Goal: Check status: Check status

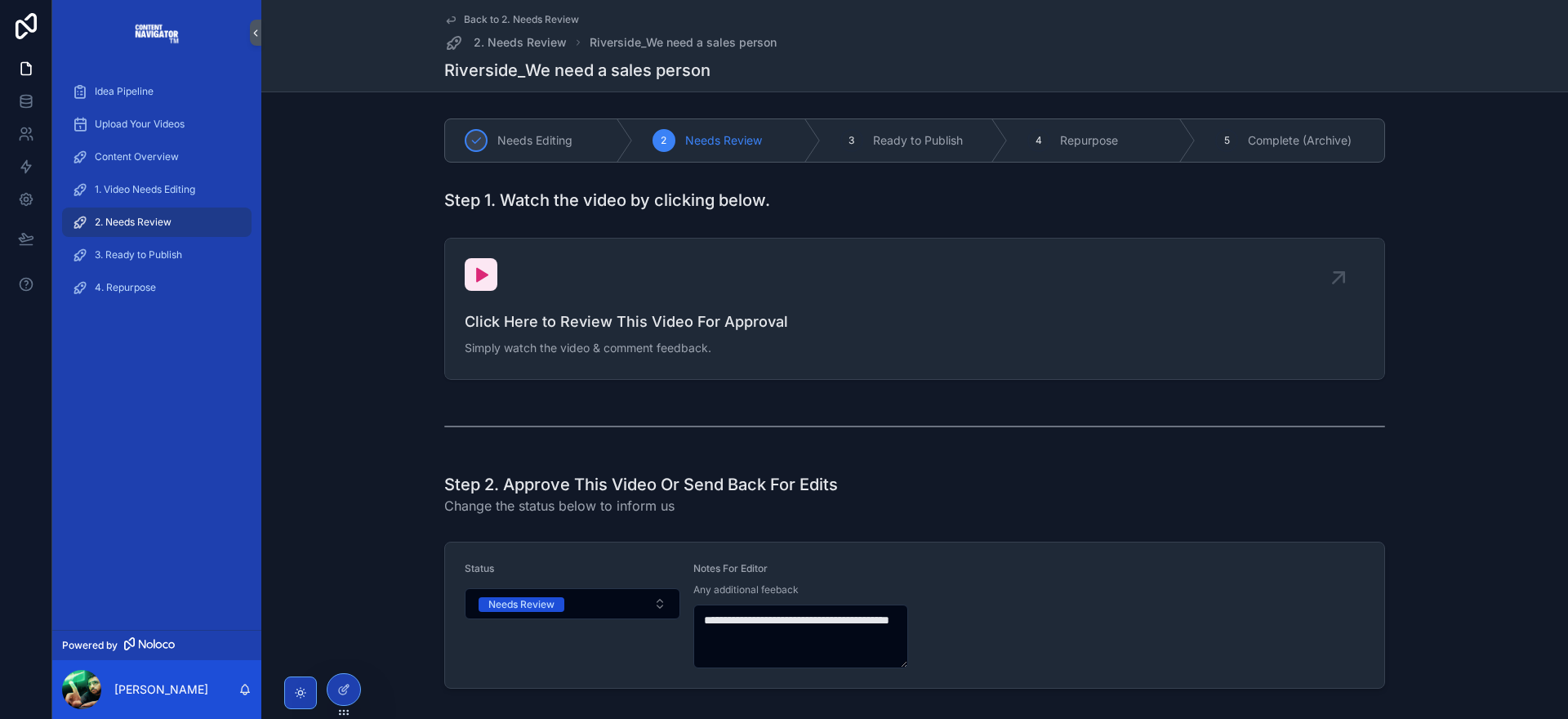
click at [174, 221] on div "2. Needs Review" at bounding box center [157, 222] width 170 height 26
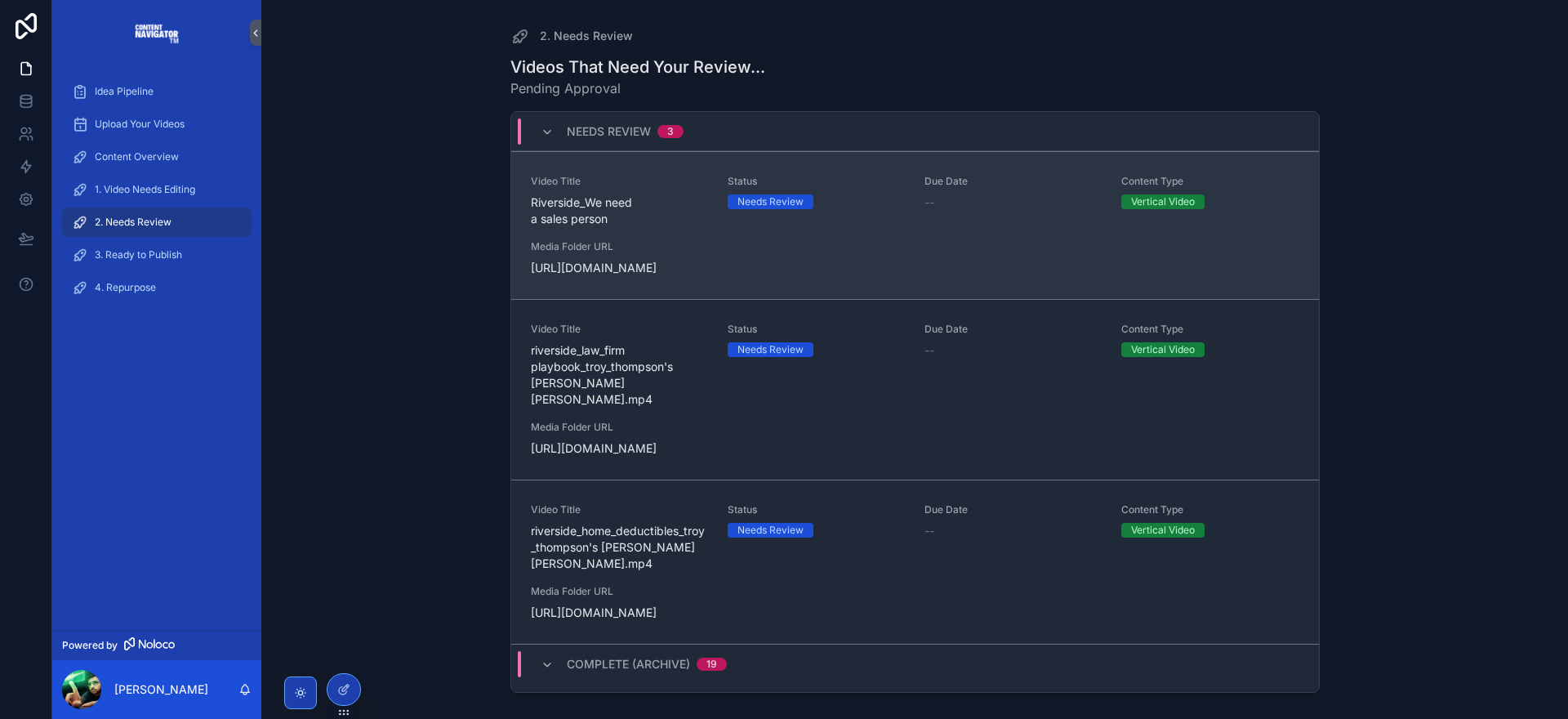
click at [742, 249] on div "Video Title Riverside_We need a sales person Status Needs Review Due Date -- Co…" at bounding box center [915, 225] width 768 height 102
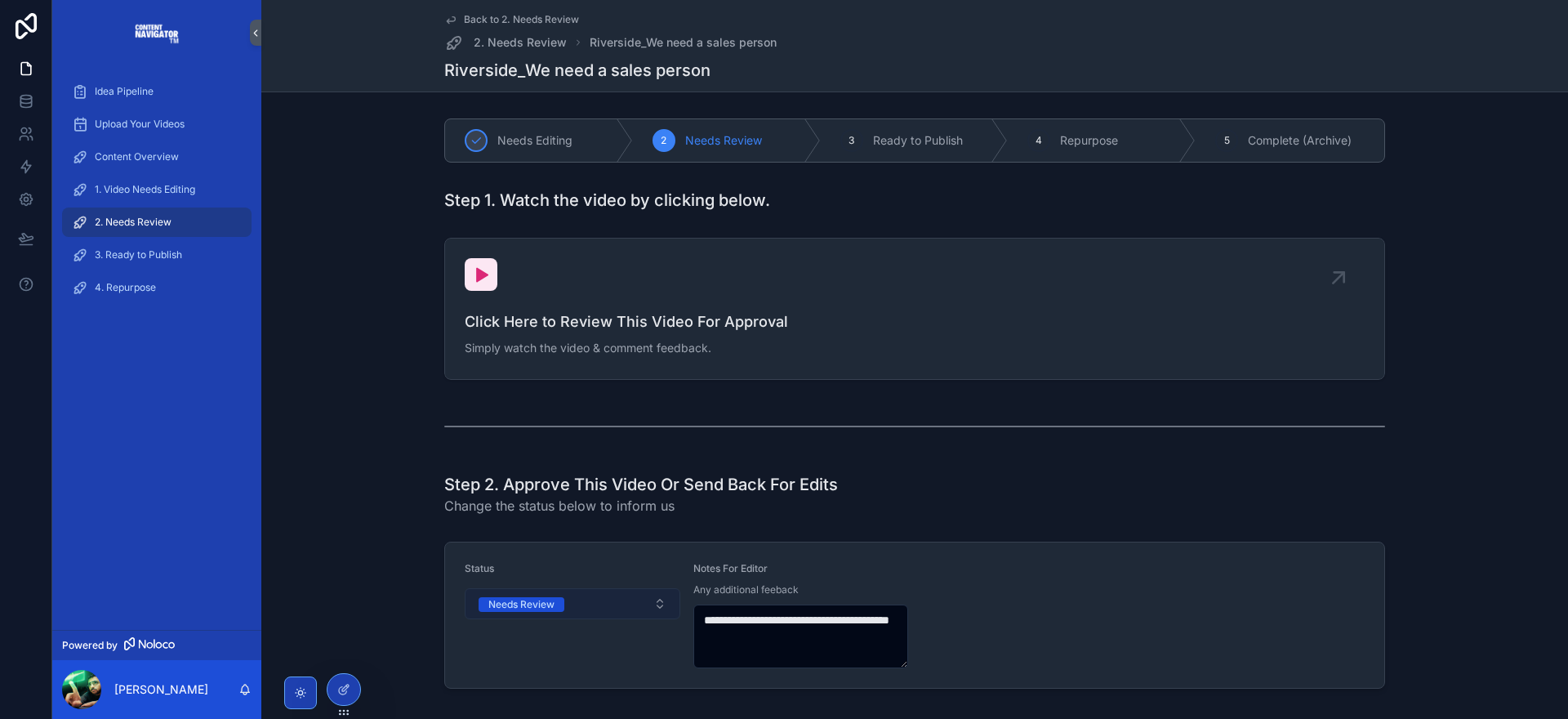
click at [565, 605] on button "Needs Review" at bounding box center [572, 604] width 216 height 31
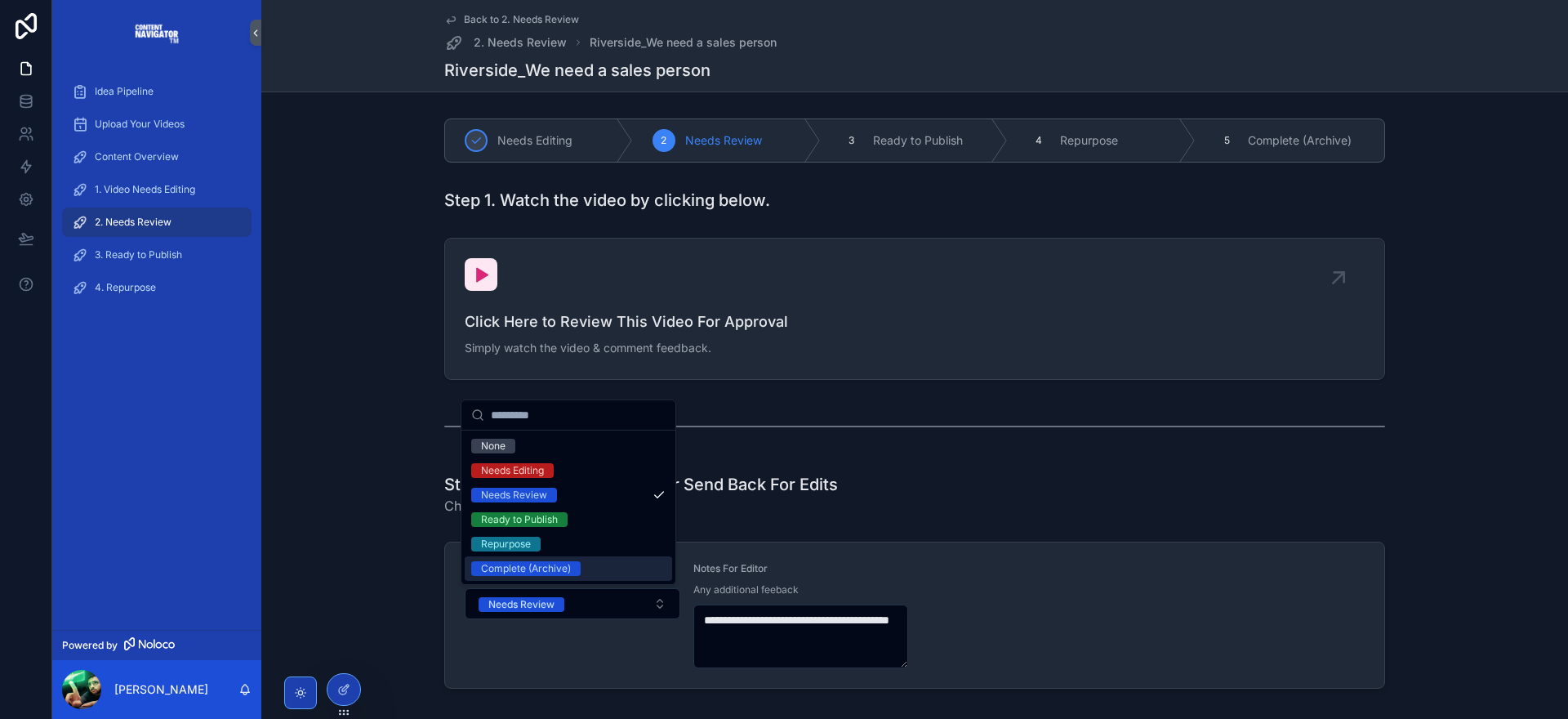
click at [553, 569] on div "Complete (Archive)" at bounding box center [525, 569] width 90 height 15
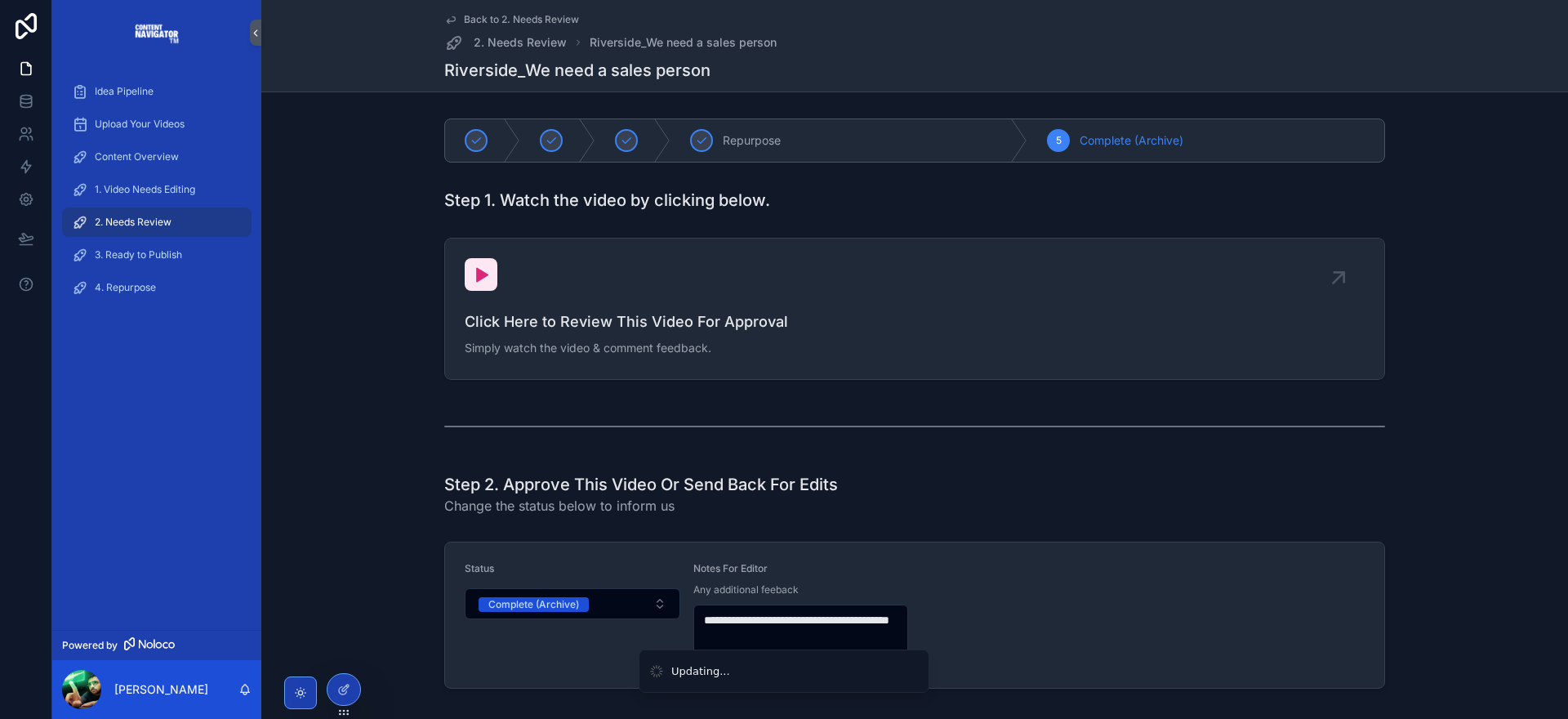
click at [156, 223] on span "2. Needs Review" at bounding box center [133, 222] width 77 height 13
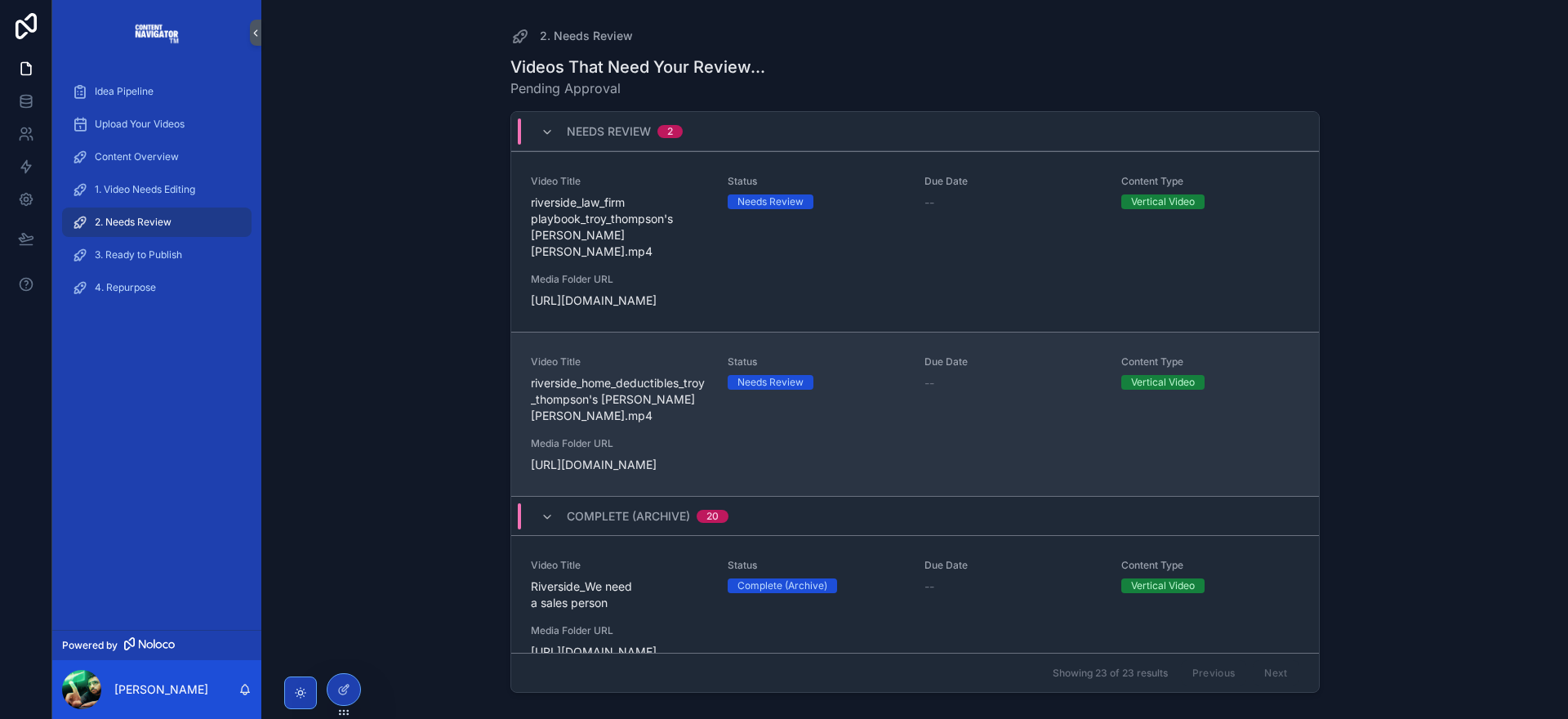
click at [655, 375] on span "riverside_home_deductibles_troy_thompson's [PERSON_NAME] [PERSON_NAME].mp4" at bounding box center [619, 399] width 177 height 49
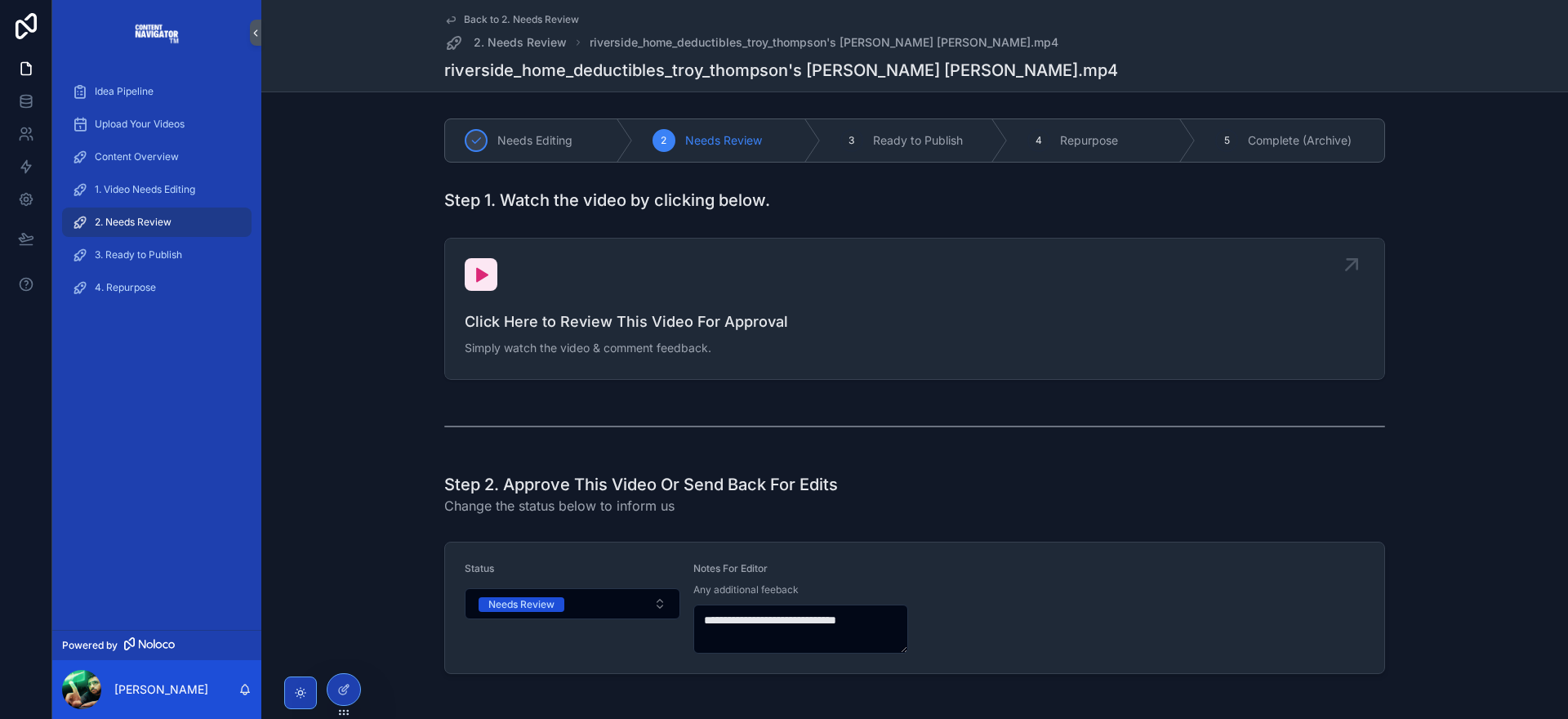
click at [688, 291] on div "Click Here to Review This Video For Approval Simply watch the video & comment f…" at bounding box center [914, 308] width 900 height 102
